Goal: Transaction & Acquisition: Book appointment/travel/reservation

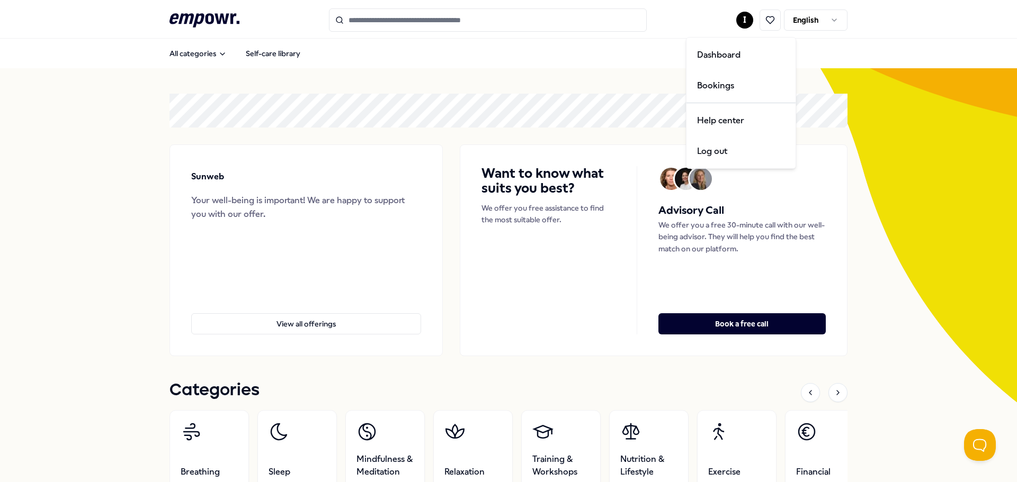
click at [743, 22] on html ".empowr-logo_svg__cls-1{fill:#03032f} I English All categories Self-care librar…" at bounding box center [508, 241] width 1017 height 482
click at [713, 89] on div "Bookings" at bounding box center [740, 85] width 105 height 31
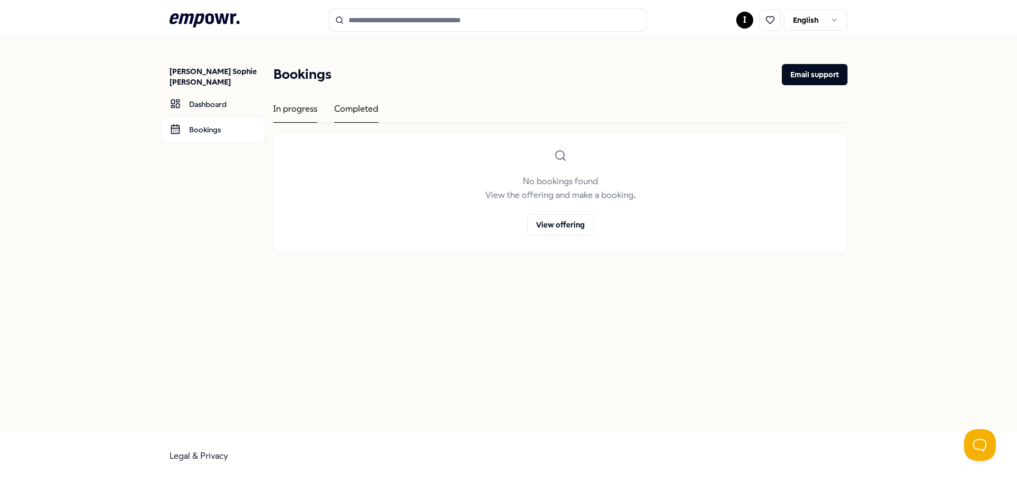
click at [374, 115] on div "Completed" at bounding box center [356, 112] width 44 height 21
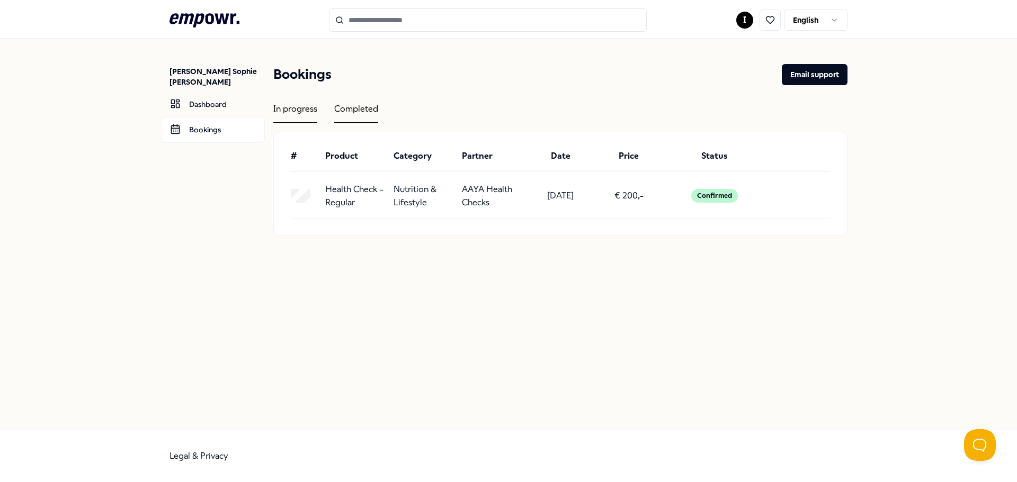
click at [303, 114] on div "In progress" at bounding box center [295, 112] width 44 height 21
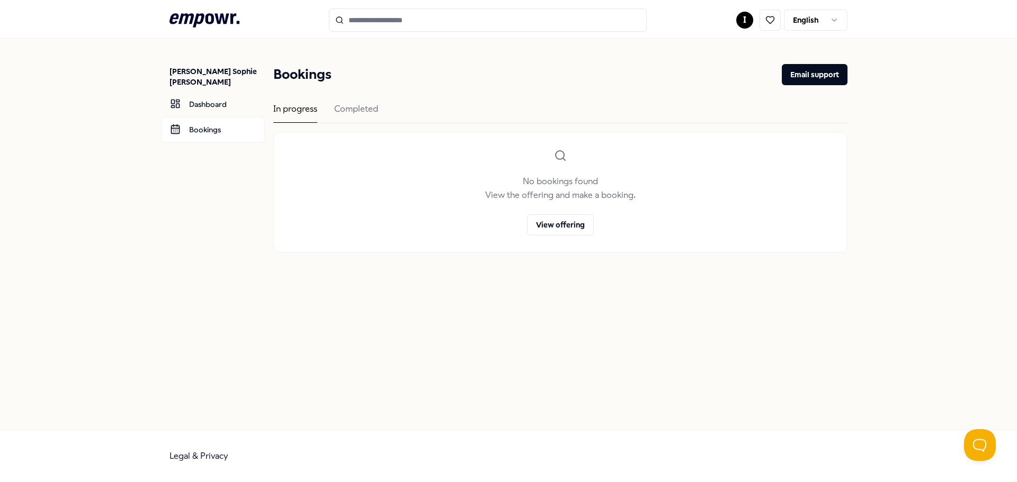
click at [353, 24] on input "Search for products, categories or subcategories" at bounding box center [488, 19] width 318 height 23
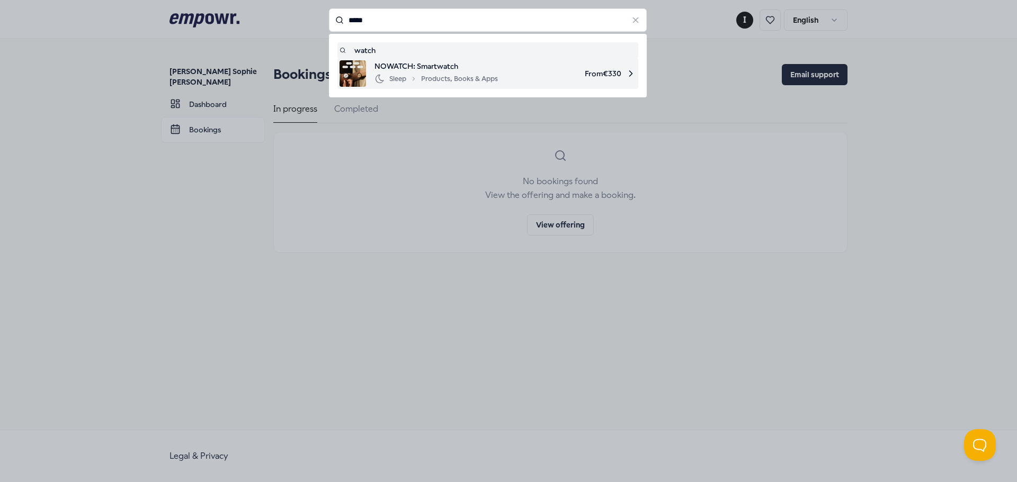
click at [453, 73] on div "Sleep Products, Books & Apps" at bounding box center [435, 79] width 123 height 13
type input "*****"
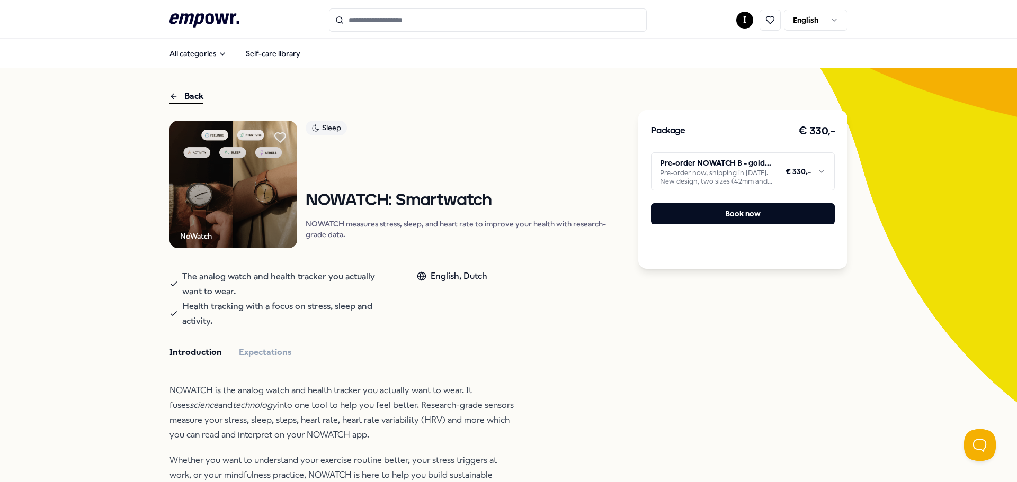
click at [224, 194] on img at bounding box center [233, 185] width 128 height 128
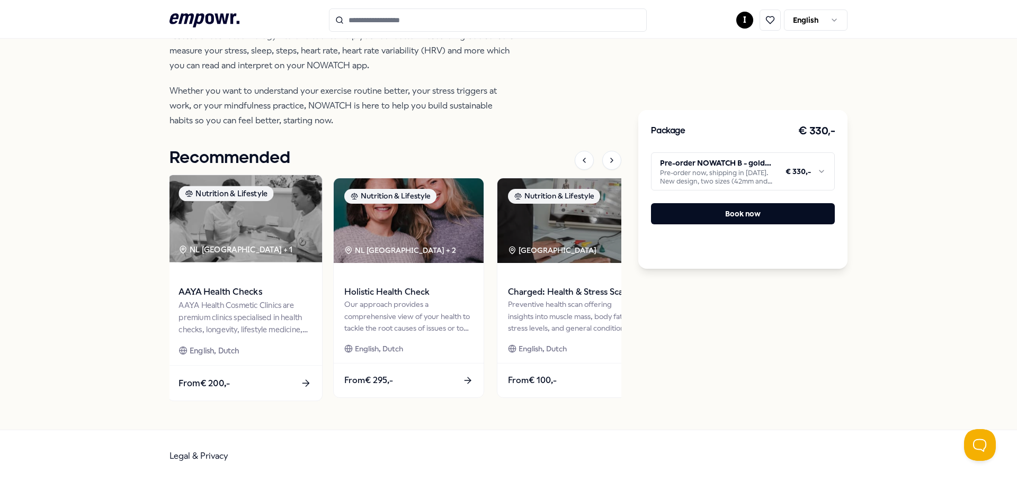
scroll to position [211, 0]
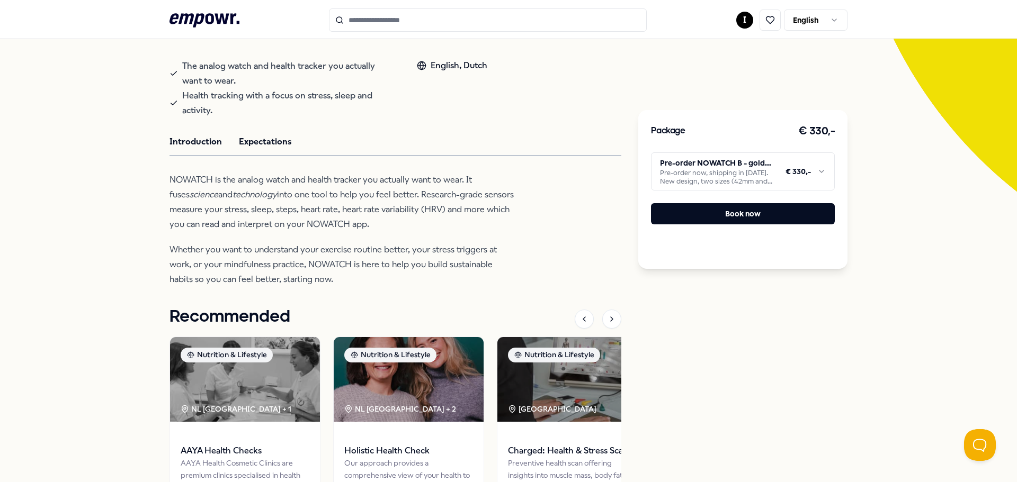
click at [275, 143] on button "Expectations" at bounding box center [265, 142] width 53 height 14
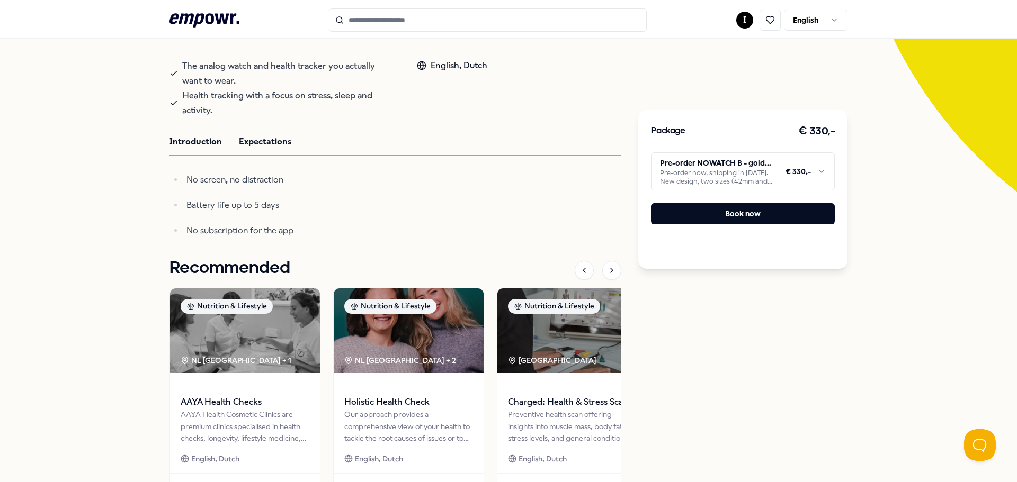
click at [199, 143] on button "Introduction" at bounding box center [195, 142] width 52 height 14
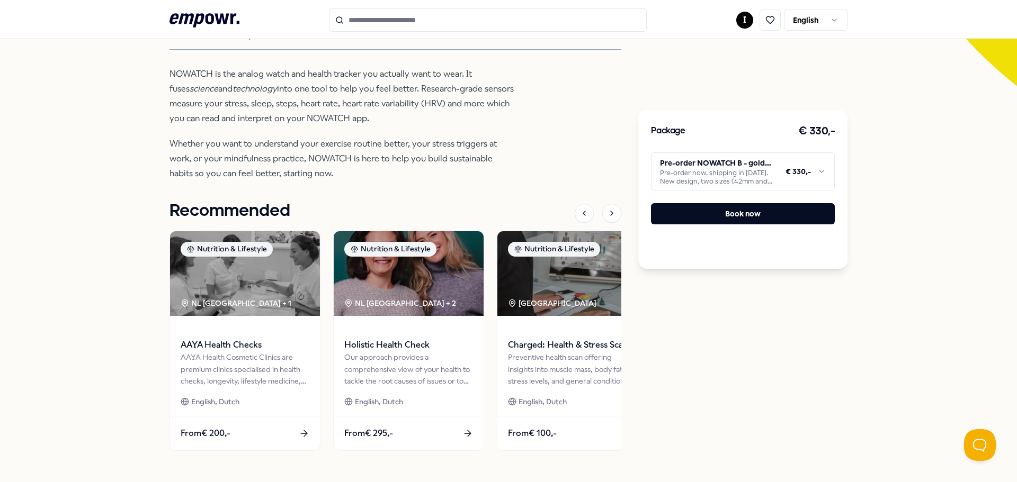
scroll to position [158, 0]
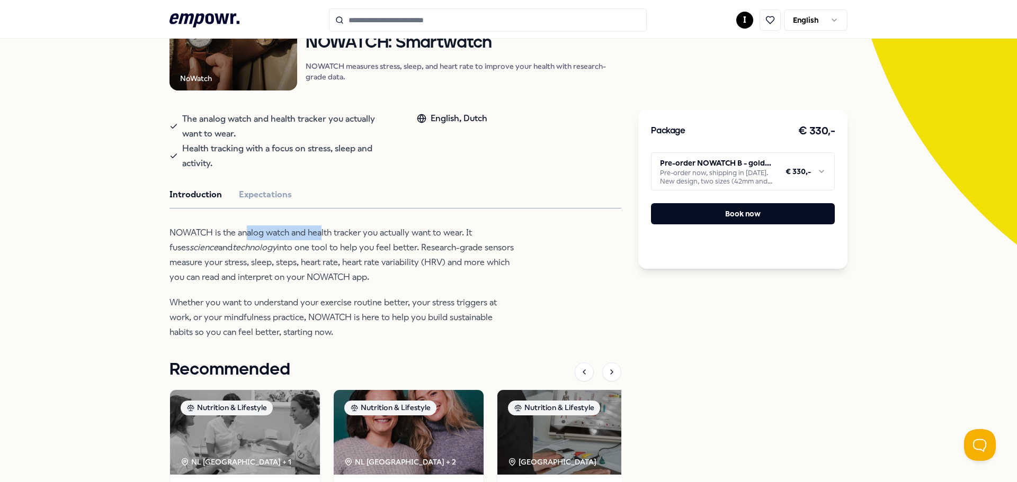
drag, startPoint x: 245, startPoint y: 232, endPoint x: 320, endPoint y: 235, distance: 74.7
click at [320, 235] on p "NOWATCH is the analog watch and health tracker you actually want to wear. It fu…" at bounding box center [341, 255] width 344 height 59
click at [361, 263] on p "NOWATCH is the analog watch and health tracker you actually want to wear. It fu…" at bounding box center [341, 255] width 344 height 59
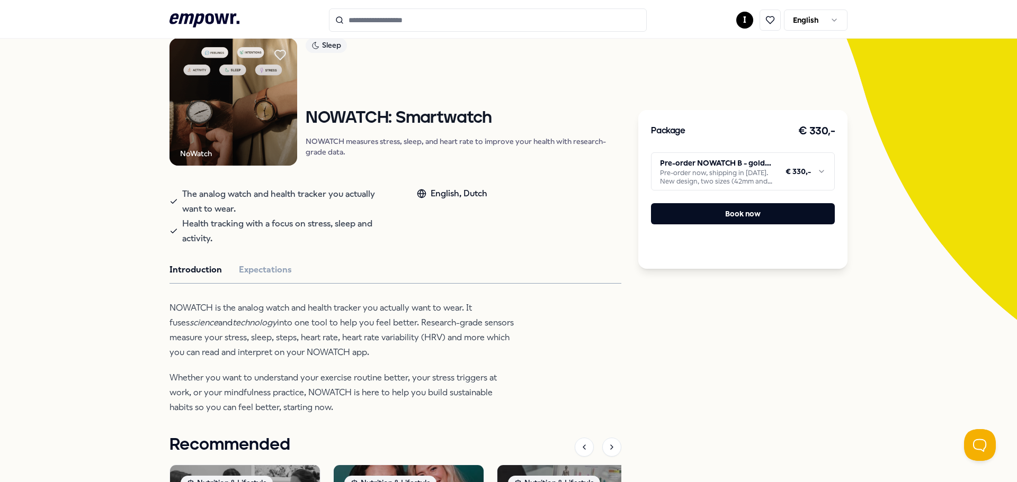
scroll to position [0, 0]
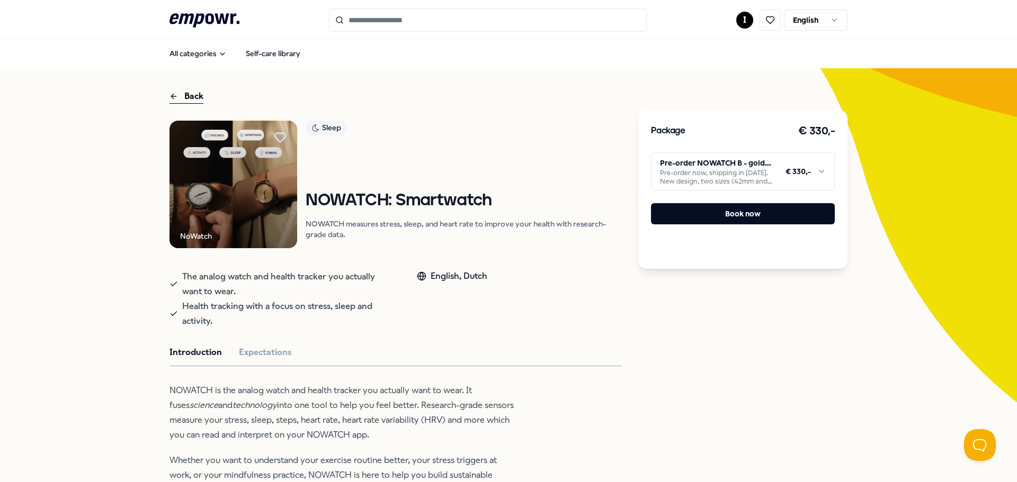
click at [212, 214] on img at bounding box center [233, 185] width 128 height 128
click at [263, 175] on img at bounding box center [233, 185] width 128 height 128
click at [260, 175] on img at bounding box center [233, 185] width 128 height 128
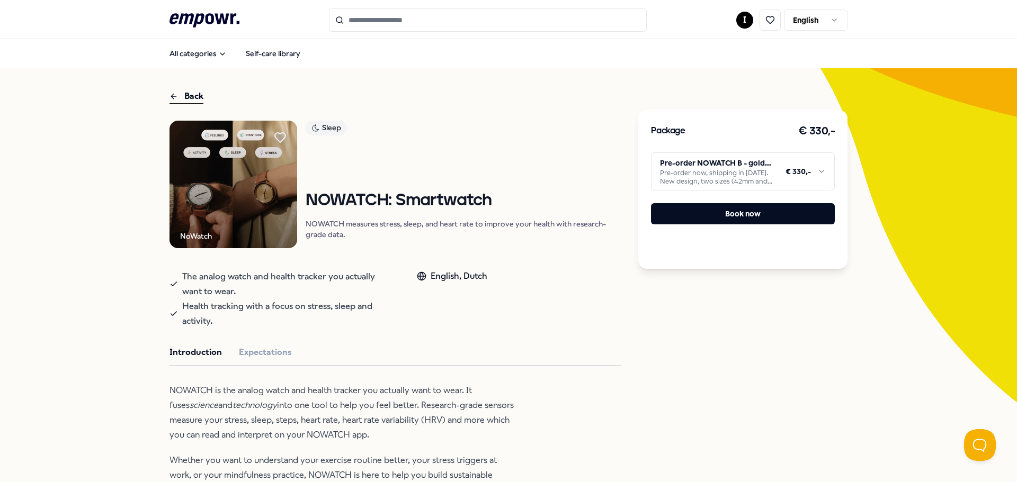
click at [260, 175] on img at bounding box center [233, 185] width 128 height 128
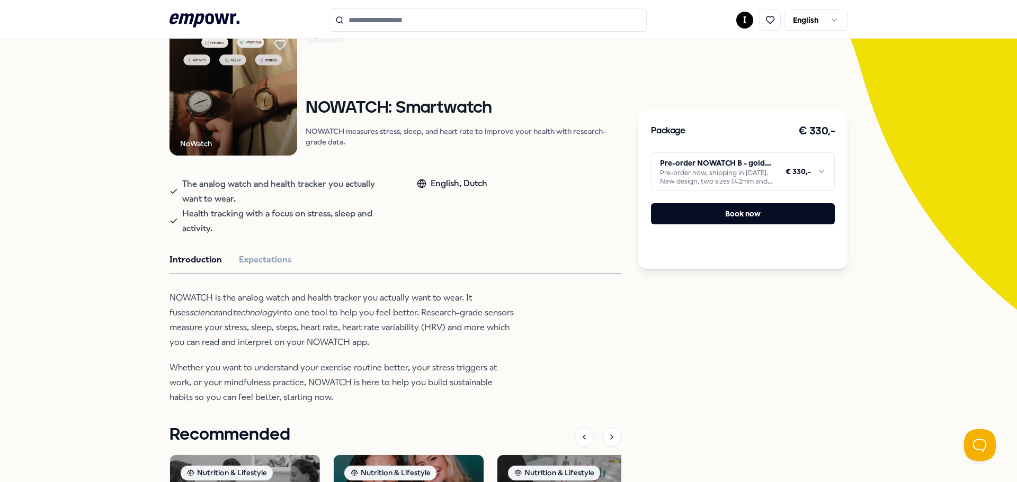
scroll to position [212, 0]
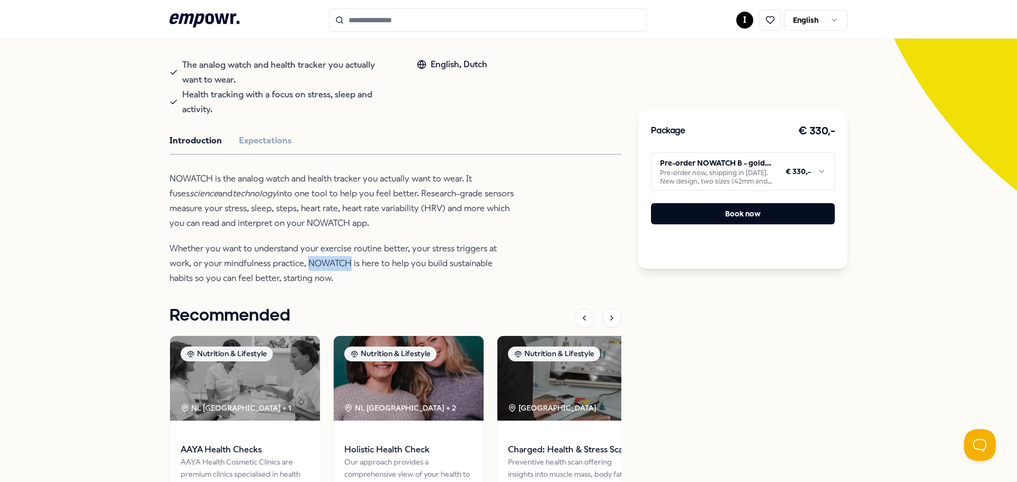
drag, startPoint x: 348, startPoint y: 264, endPoint x: 305, endPoint y: 262, distance: 43.5
click at [305, 262] on p "Whether you want to understand your exercise routine better, your stress trigge…" at bounding box center [341, 263] width 344 height 44
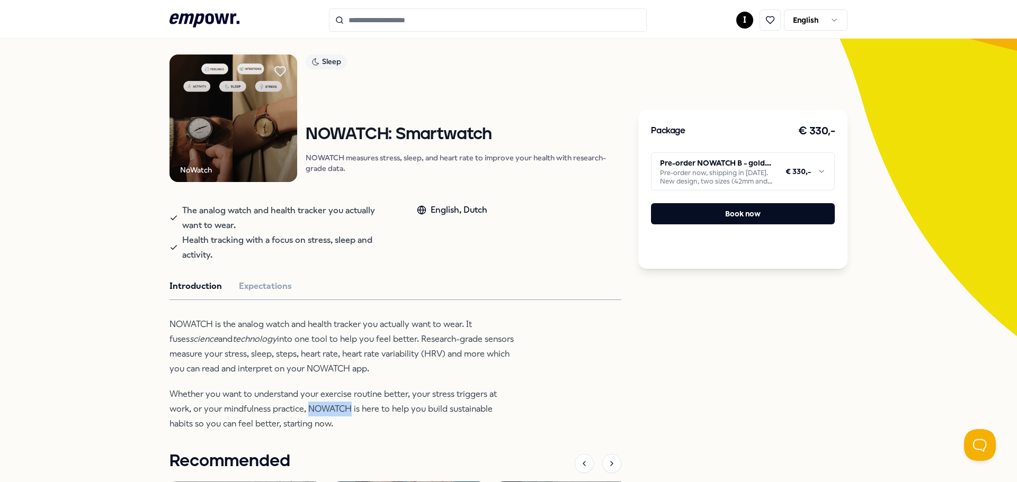
scroll to position [0, 0]
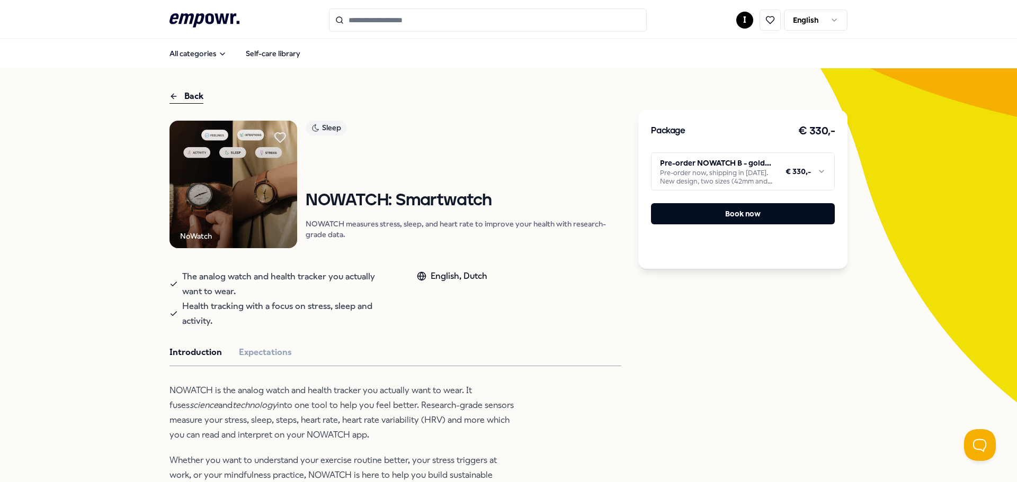
drag, startPoint x: 755, startPoint y: 164, endPoint x: 507, endPoint y: 104, distance: 255.5
click at [549, 400] on div "NoWatch Sleep NOWATCH: Smartwatch NOWATCH measures stress, sleep, and heart rat…" at bounding box center [395, 450] width 452 height 658
click at [193, 15] on icon at bounding box center [204, 20] width 70 height 14
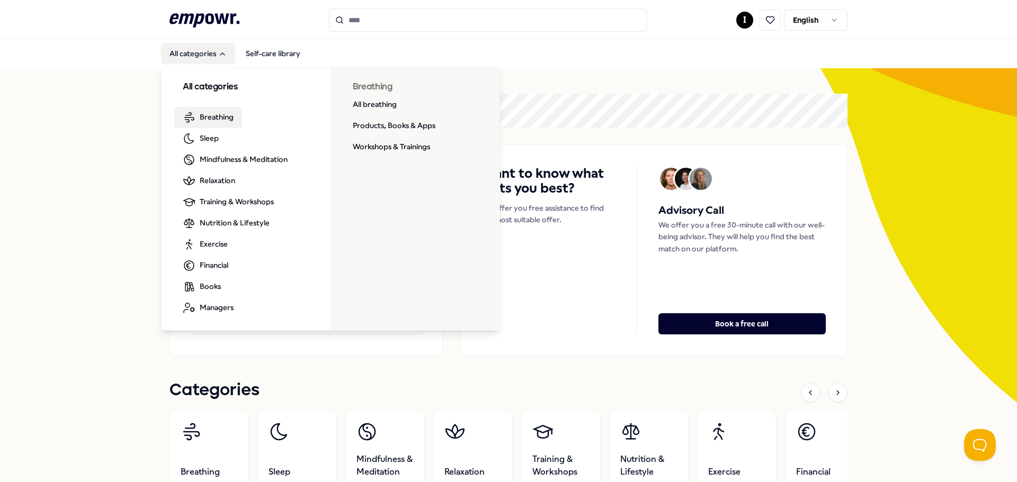
click at [187, 56] on button "All categories" at bounding box center [198, 53] width 74 height 21
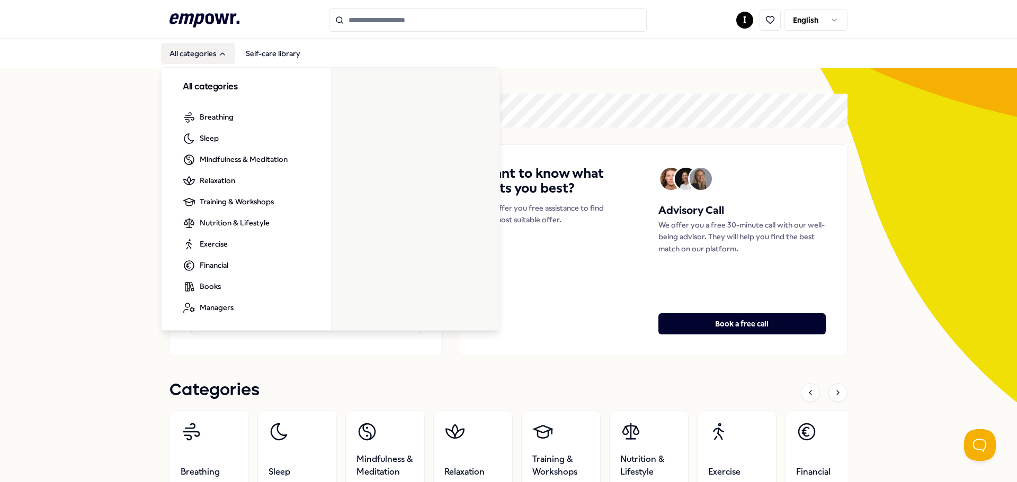
click at [202, 50] on button "All categories" at bounding box center [198, 53] width 74 height 21
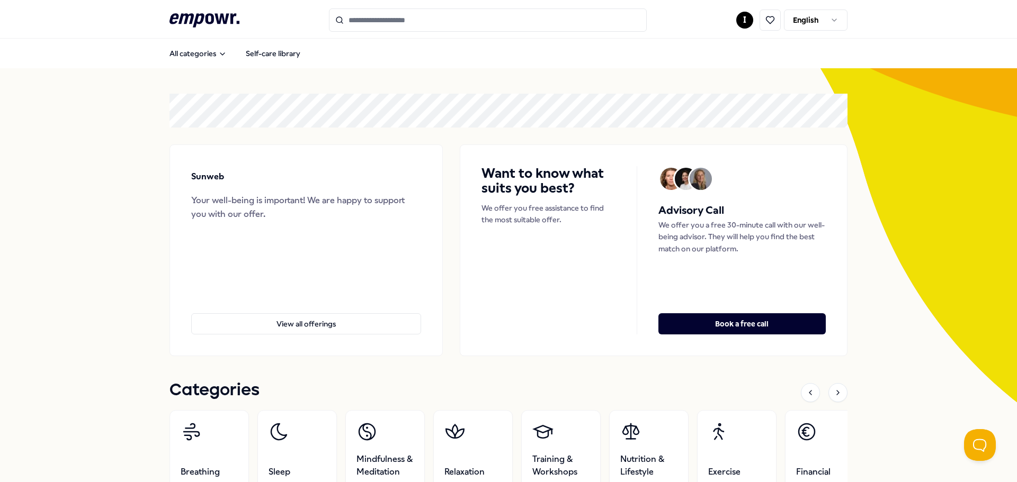
click at [370, 19] on input "Search for products, categories or subcategories" at bounding box center [488, 19] width 318 height 23
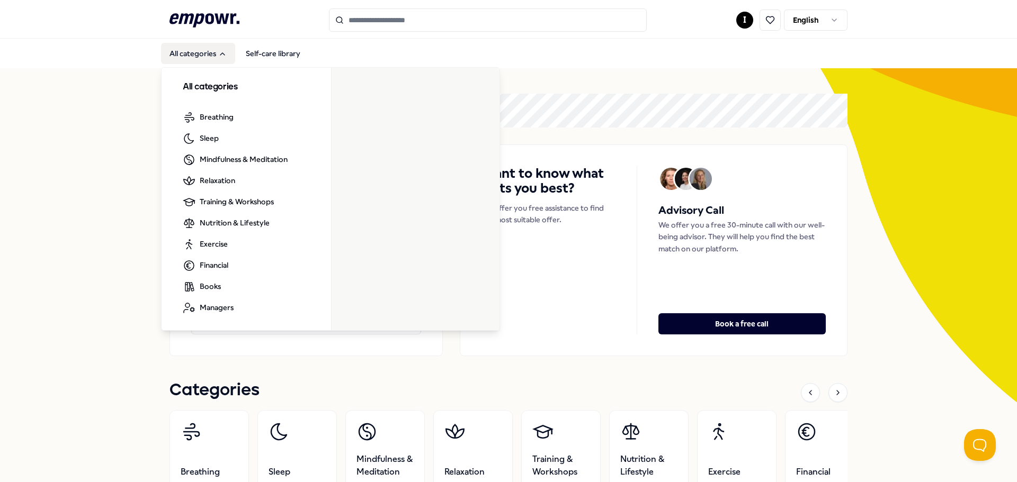
click at [205, 56] on button "All categories" at bounding box center [198, 53] width 74 height 21
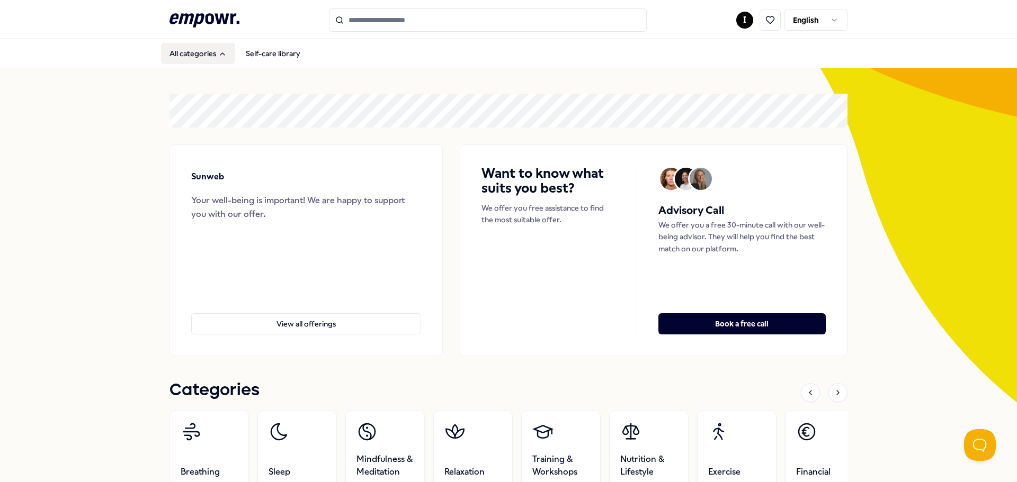
click at [212, 42] on div "All categories Self-care library All categories Breathing Sleep Mindfulness & M…" at bounding box center [508, 53] width 678 height 25
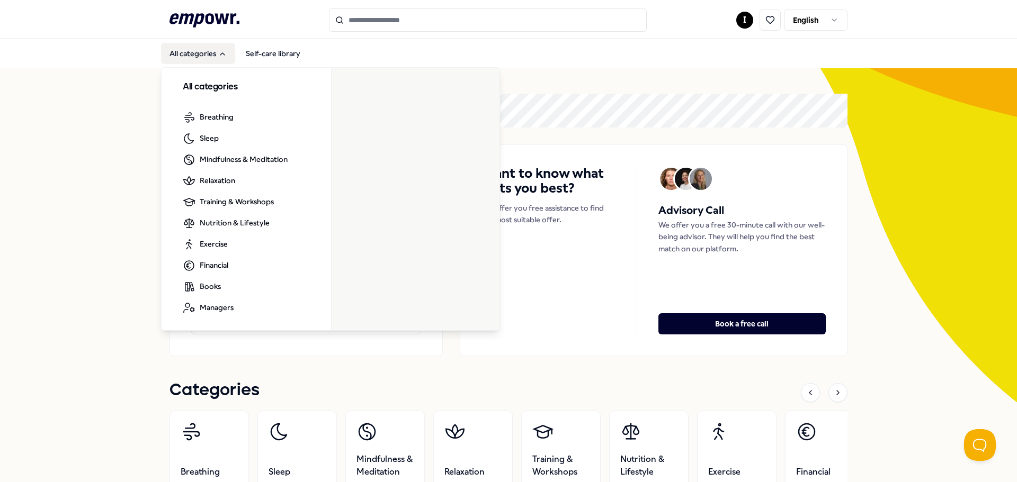
click at [202, 51] on button "All categories" at bounding box center [198, 53] width 74 height 21
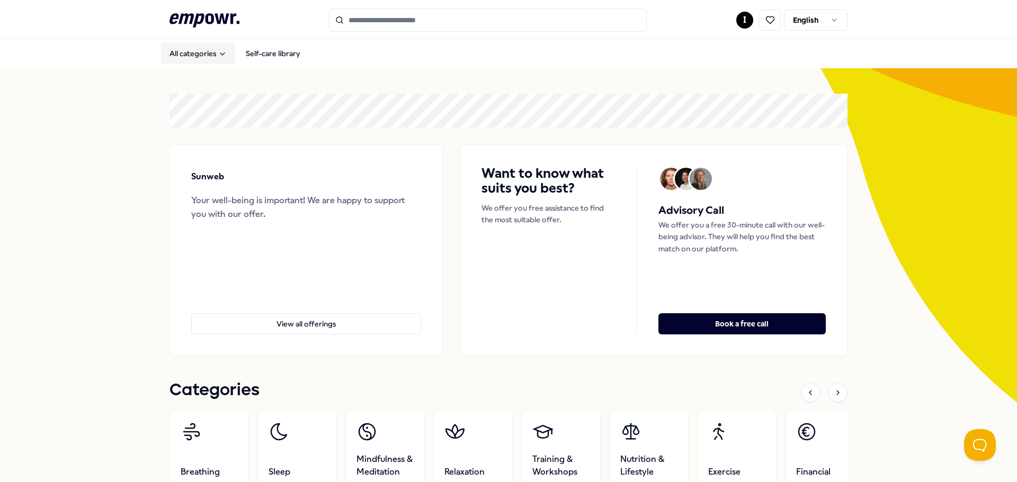
click at [202, 51] on button "All categories" at bounding box center [198, 53] width 74 height 21
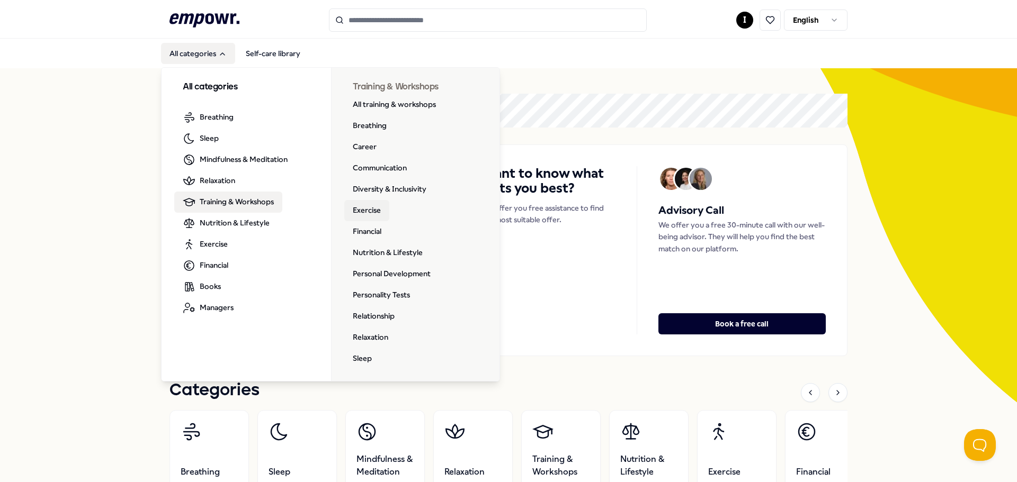
click at [368, 210] on link "Exercise" at bounding box center [366, 210] width 45 height 21
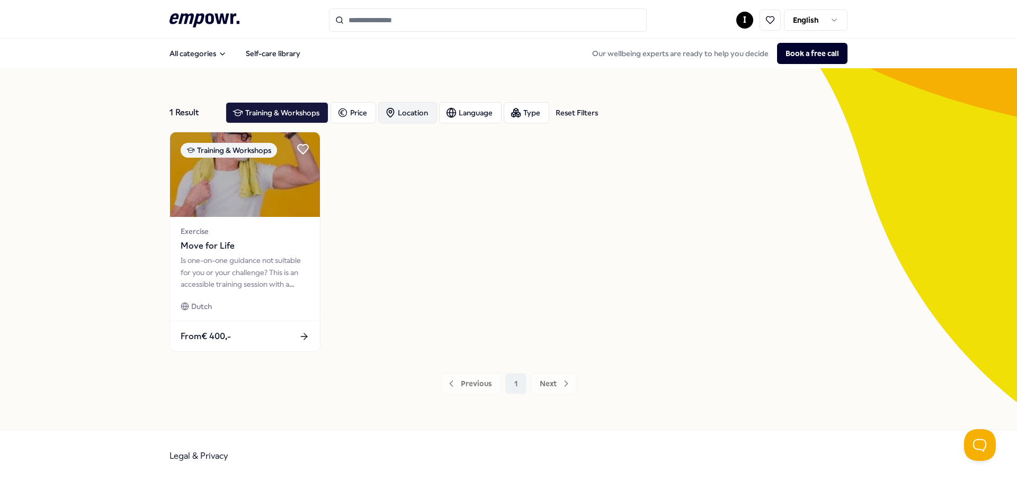
click at [422, 116] on div "Location" at bounding box center [407, 112] width 59 height 21
click at [475, 210] on div "Training & Workshops Exercise Move for Life Is one-on-one guidance not suitable…" at bounding box center [508, 242] width 678 height 220
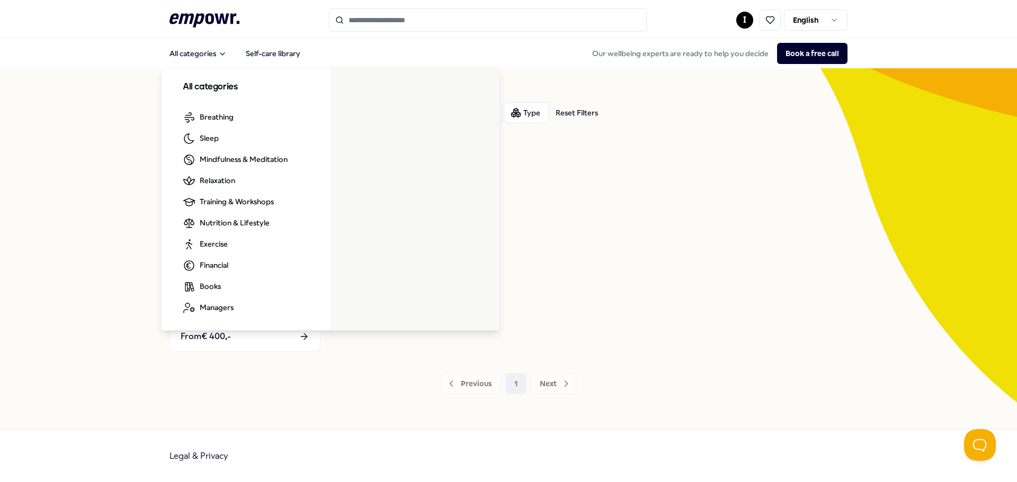
click at [689, 272] on div "Training & Workshops Exercise Move for Life Is one-on-one guidance not suitable…" at bounding box center [508, 242] width 678 height 220
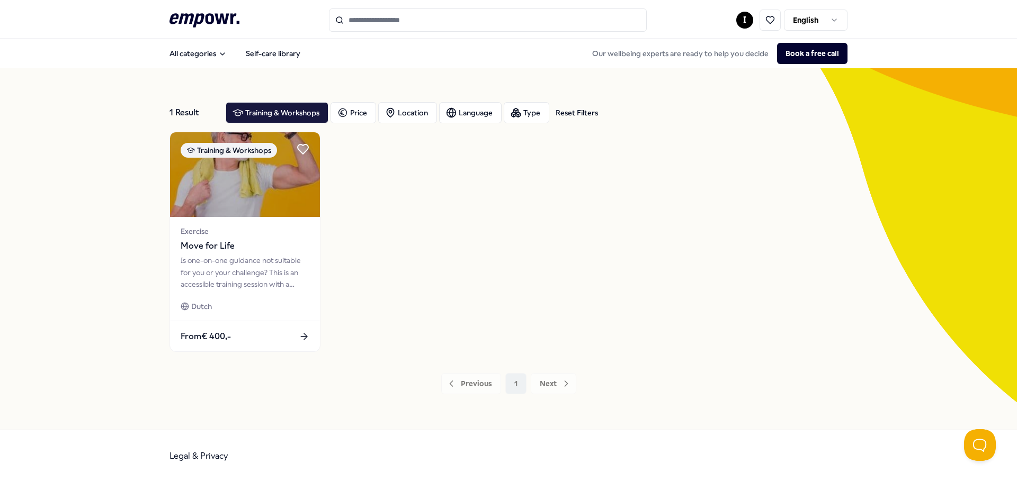
click at [403, 17] on input "Search for products, categories or subcategories" at bounding box center [488, 19] width 318 height 23
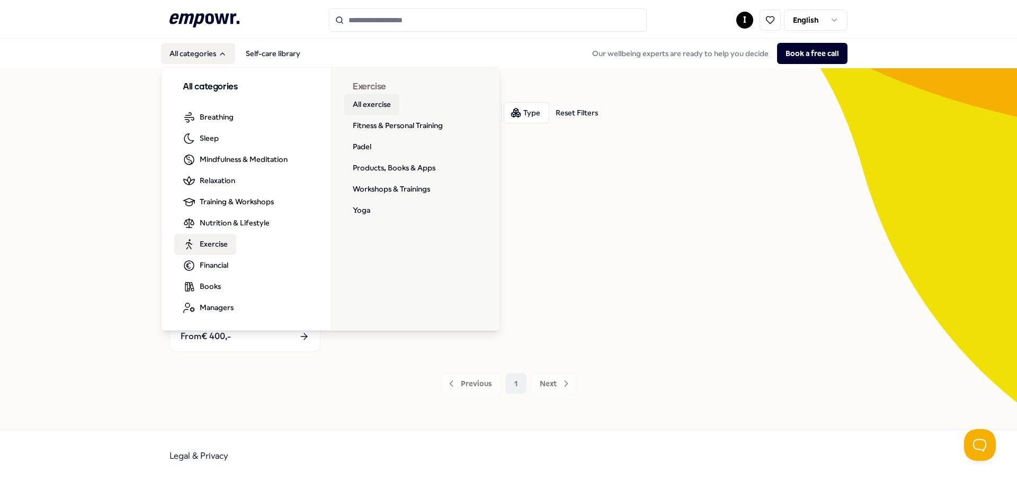
click at [367, 103] on link "All exercise" at bounding box center [371, 104] width 55 height 21
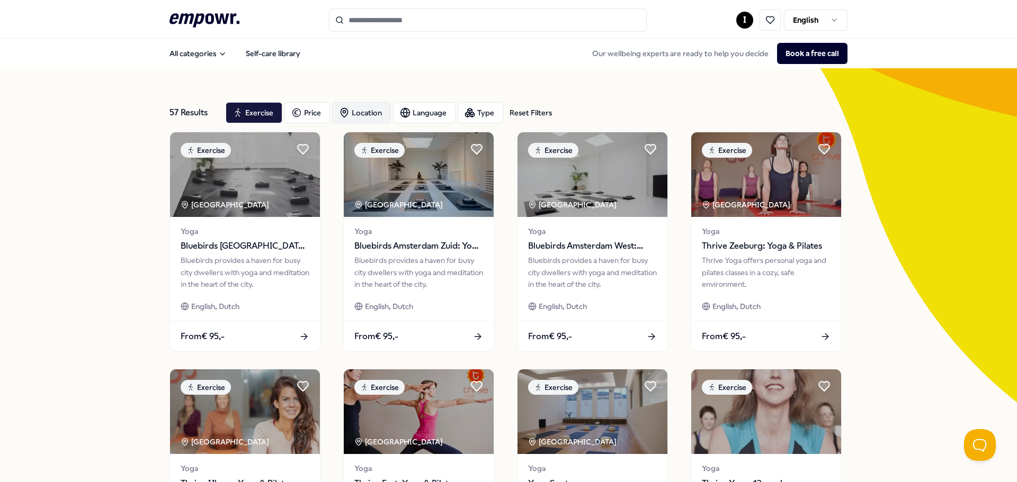
click at [359, 115] on div "Location" at bounding box center [361, 112] width 59 height 21
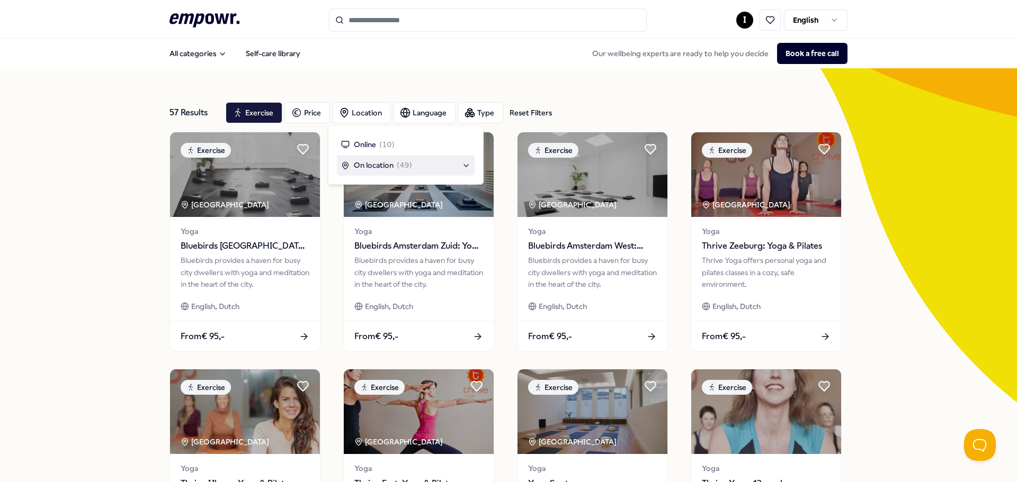
click at [377, 167] on span "On location" at bounding box center [374, 165] width 40 height 12
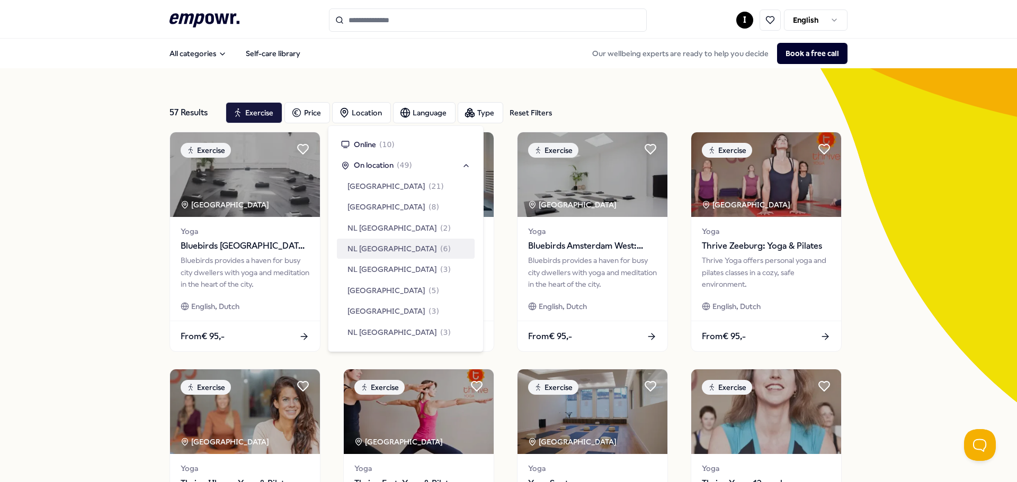
click at [400, 246] on span "NL [GEOGRAPHIC_DATA]" at bounding box center [391, 249] width 89 height 12
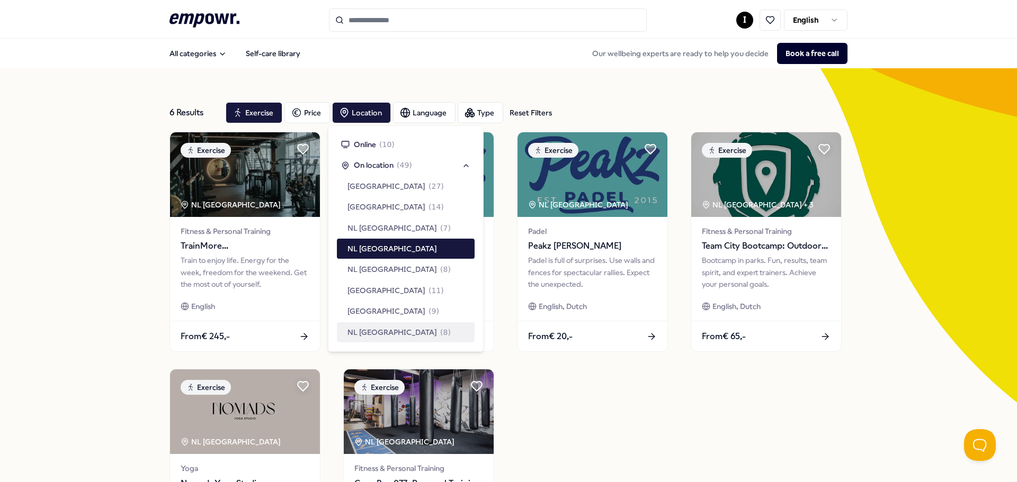
click at [672, 425] on div "Exercise NL [GEOGRAPHIC_DATA] Fitness & Personal Training TrainMore [GEOGRAPHIC…" at bounding box center [508, 361] width 678 height 458
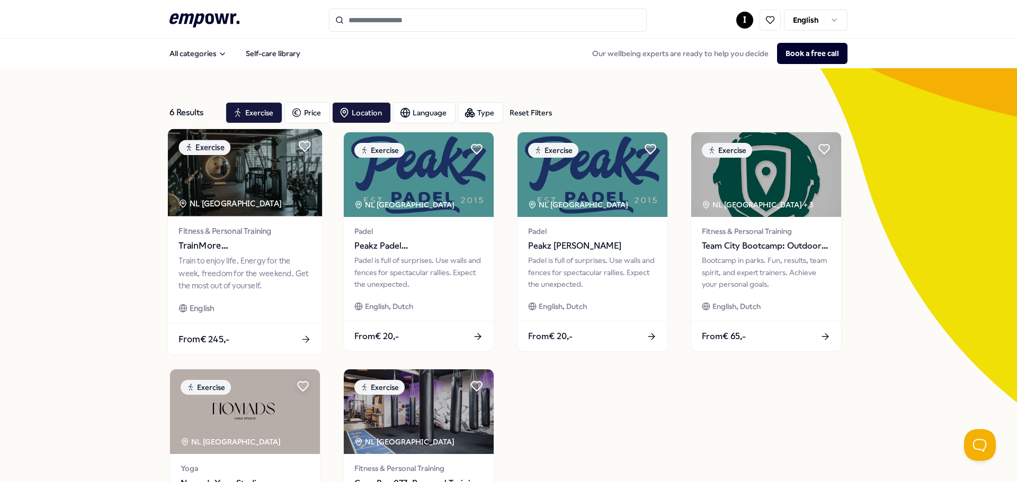
click at [220, 340] on span "From € 245,-" at bounding box center [203, 339] width 51 height 14
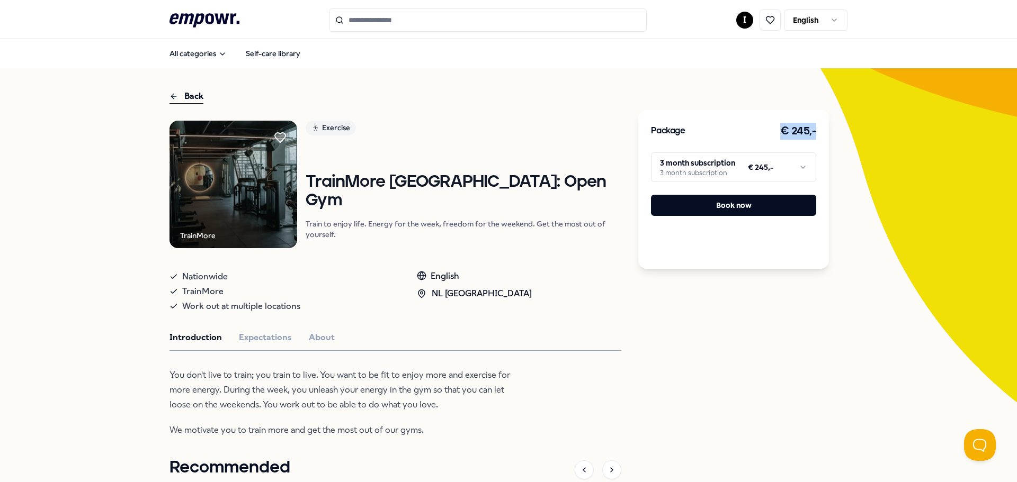
drag, startPoint x: 776, startPoint y: 132, endPoint x: 820, endPoint y: 125, distance: 44.5
click at [820, 125] on div "Package € 245,- 3 month subscription 3 month subscription € 245,- Book now" at bounding box center [733, 189] width 191 height 159
click at [699, 364] on div "Package € 245,- 3 month subscription 3 month subscription € 245,- Book now" at bounding box center [733, 404] width 191 height 630
click at [172, 92] on icon at bounding box center [173, 96] width 8 height 13
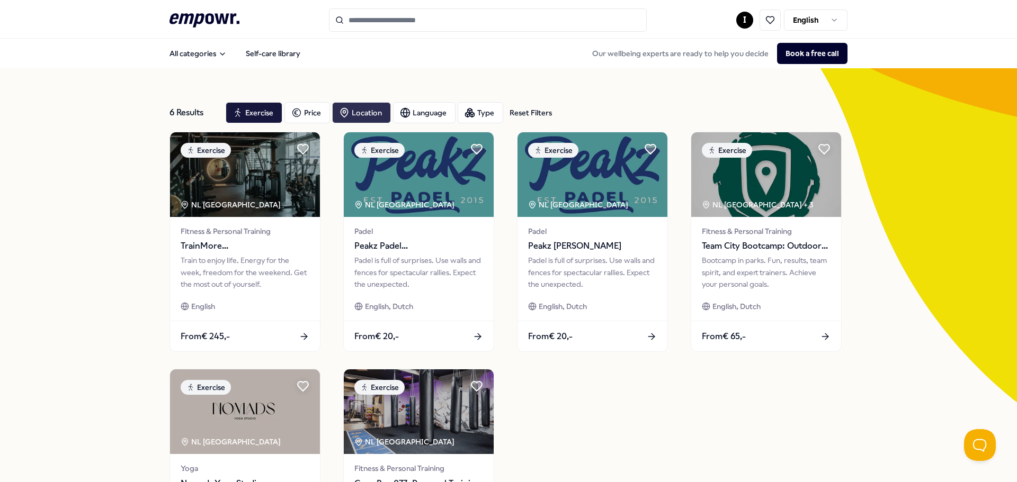
click at [349, 108] on div "Location" at bounding box center [361, 112] width 59 height 21
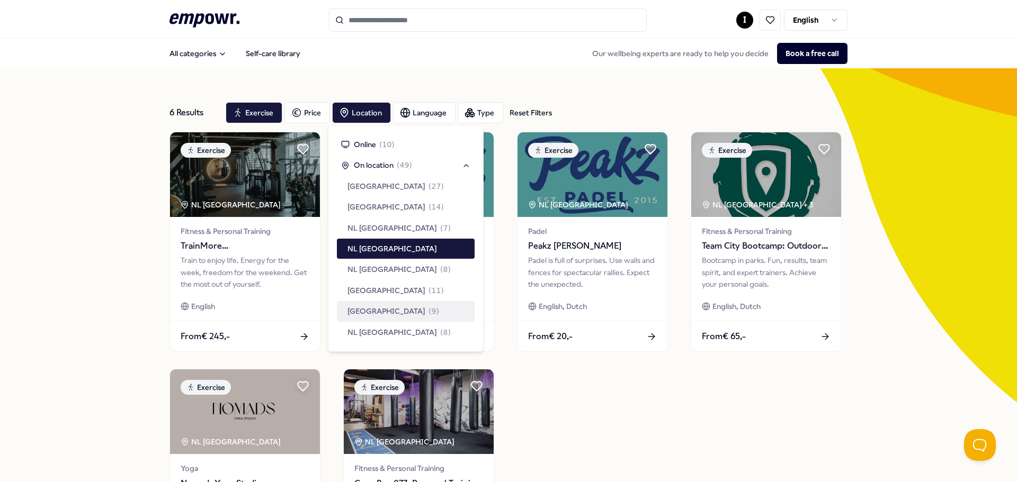
click at [391, 315] on span "[GEOGRAPHIC_DATA]" at bounding box center [386, 311] width 78 height 12
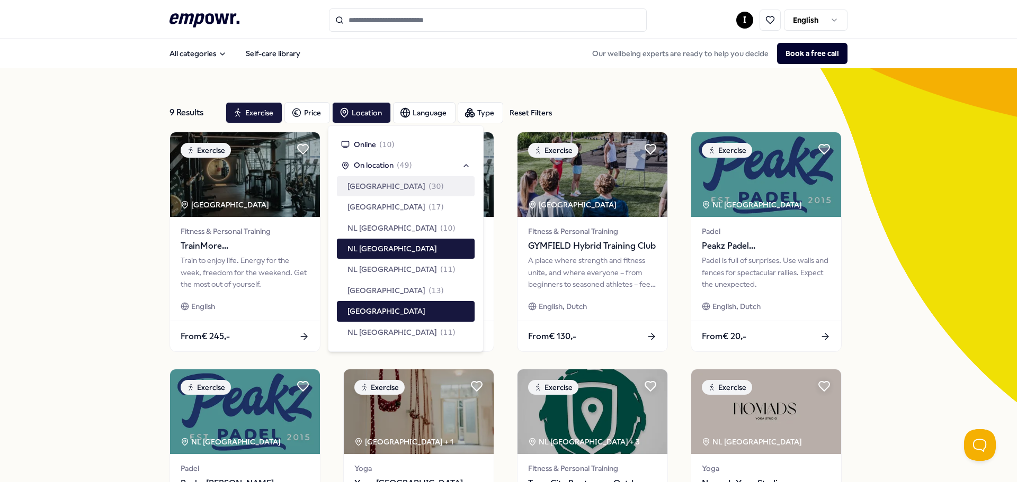
click at [384, 189] on span "[GEOGRAPHIC_DATA]" at bounding box center [386, 187] width 78 height 12
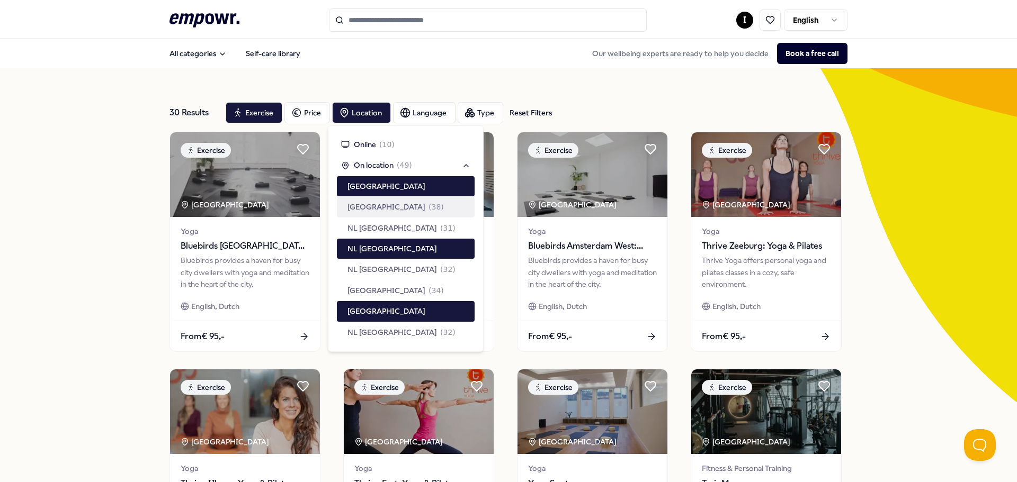
click at [391, 209] on span "[GEOGRAPHIC_DATA]" at bounding box center [386, 207] width 78 height 12
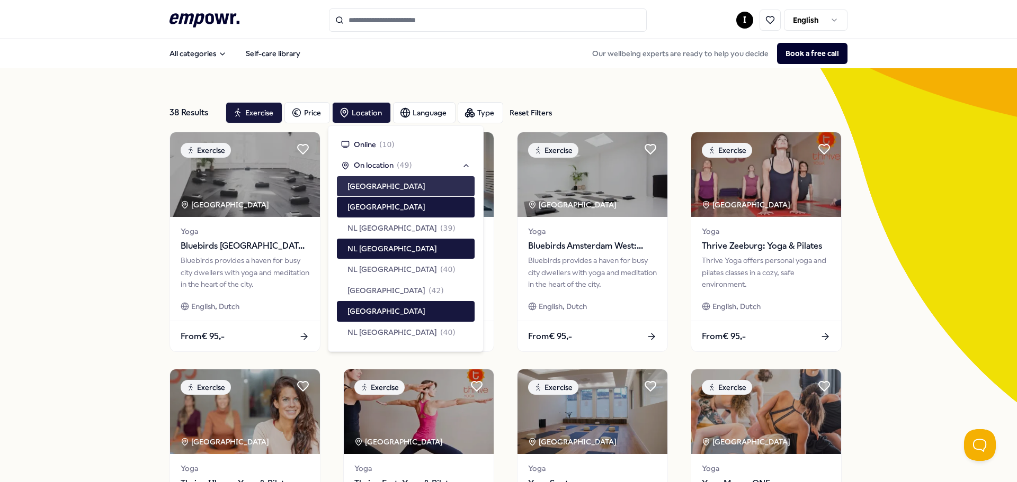
click at [412, 191] on span "[GEOGRAPHIC_DATA]" at bounding box center [386, 187] width 78 height 12
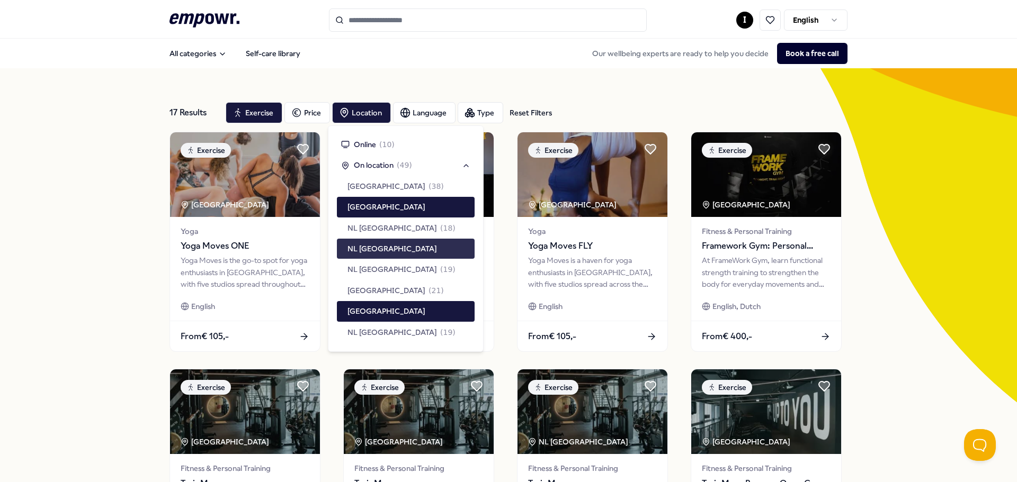
click at [401, 239] on div "NL [GEOGRAPHIC_DATA]" at bounding box center [406, 249] width 138 height 20
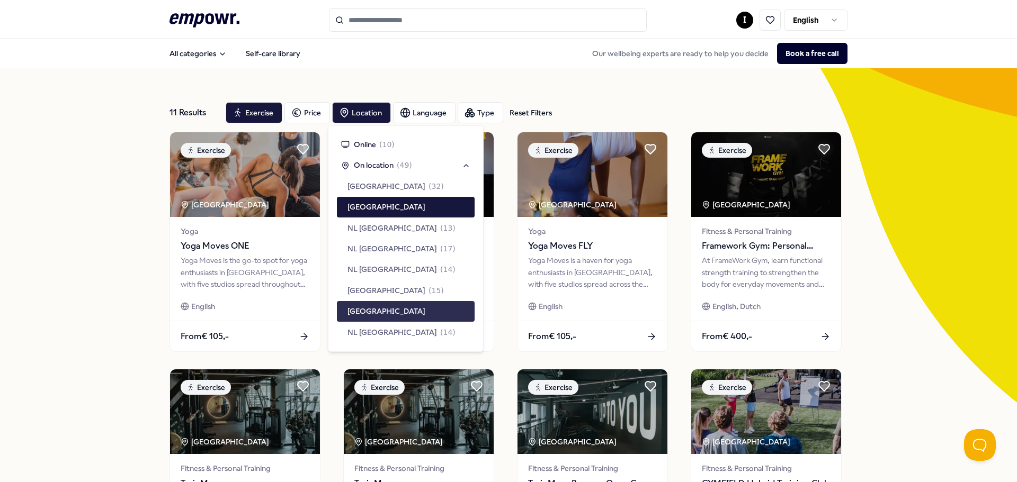
click at [406, 313] on span "[GEOGRAPHIC_DATA]" at bounding box center [386, 311] width 78 height 12
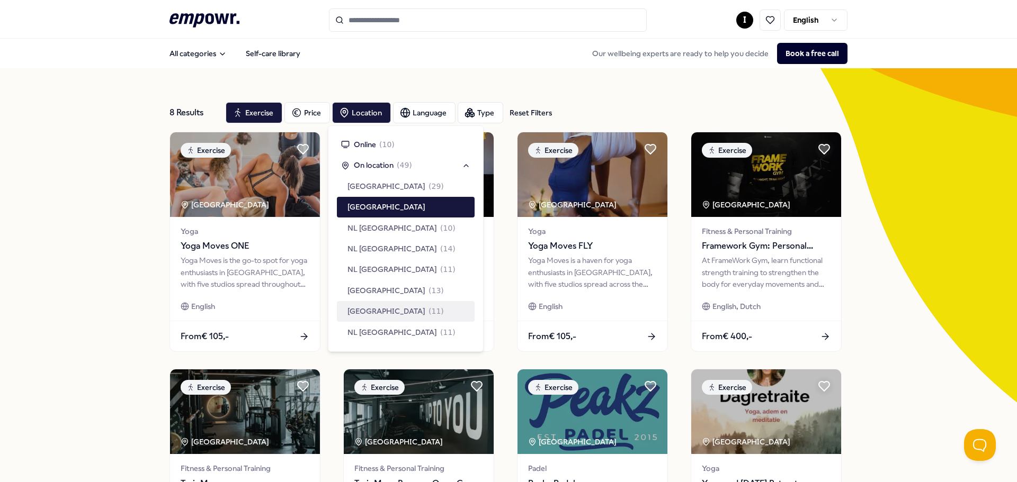
click at [891, 300] on div "8 Results Reset Filters Exercise Price Location Language Type Reset Filters Exe…" at bounding box center [508, 362] width 1017 height 589
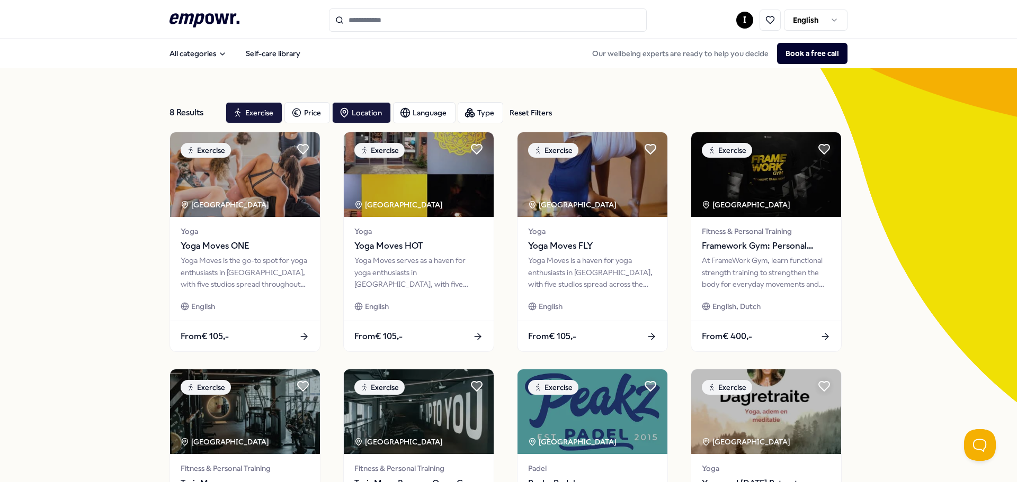
click at [186, 21] on icon ".empowr-logo_svg__cls-1{fill:#03032f}" at bounding box center [204, 21] width 70 height 20
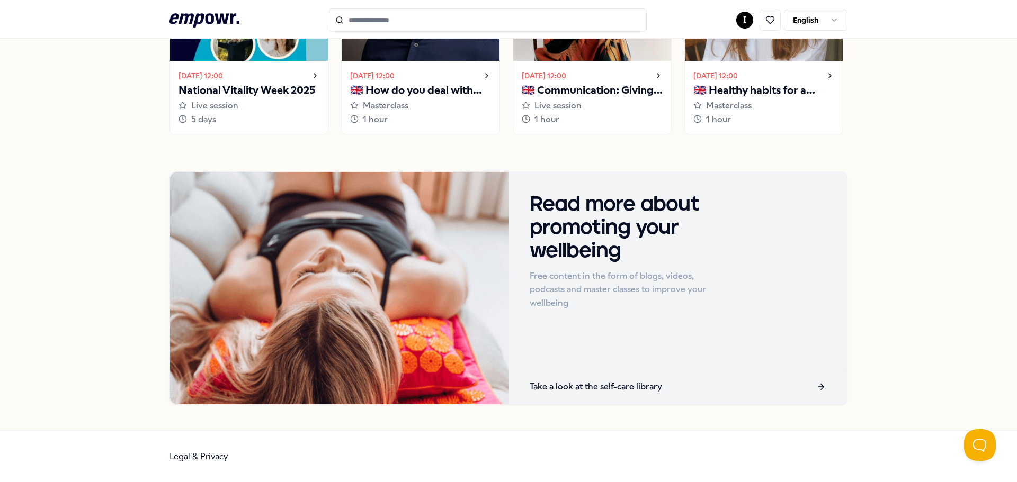
scroll to position [698, 0]
